Goal: Check status: Check status

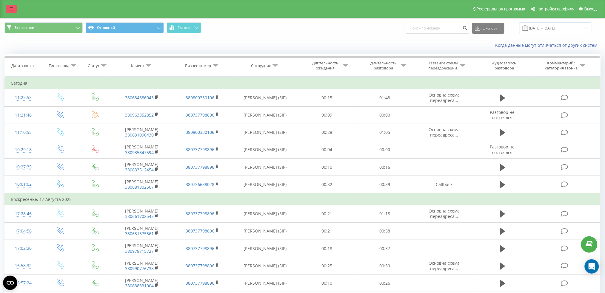
click at [16, 11] on link at bounding box center [11, 9] width 11 height 8
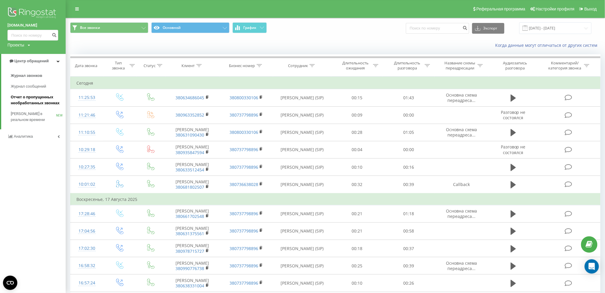
click at [39, 100] on span "Отчет о пропущенных необработанных звонках" at bounding box center [37, 100] width 52 height 12
click at [41, 101] on span "Отчет о пропущенных необработанных звонках" at bounding box center [37, 100] width 52 height 12
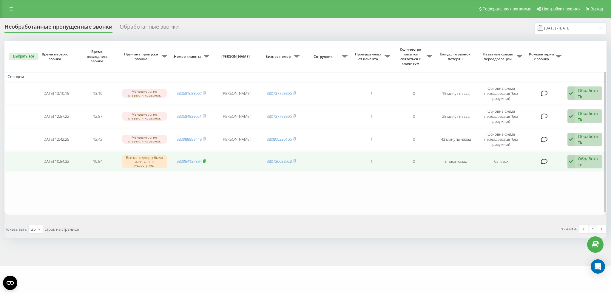
click at [204, 160] on rect at bounding box center [204, 161] width 2 height 3
